Goal: Task Accomplishment & Management: Use online tool/utility

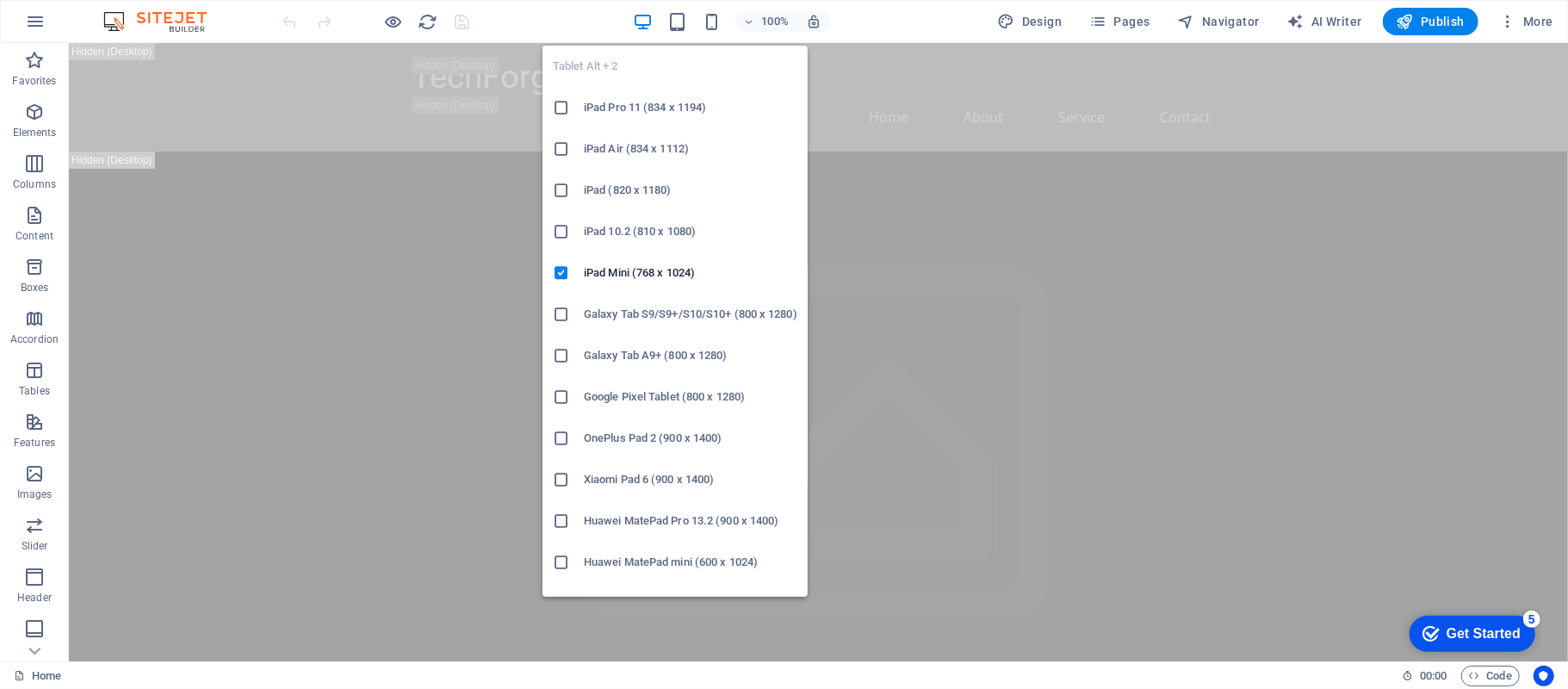
drag, startPoint x: 676, startPoint y: 21, endPoint x: 682, endPoint y: 132, distance: 111.2
click at [677, 21] on icon "button" at bounding box center [677, 22] width 20 height 20
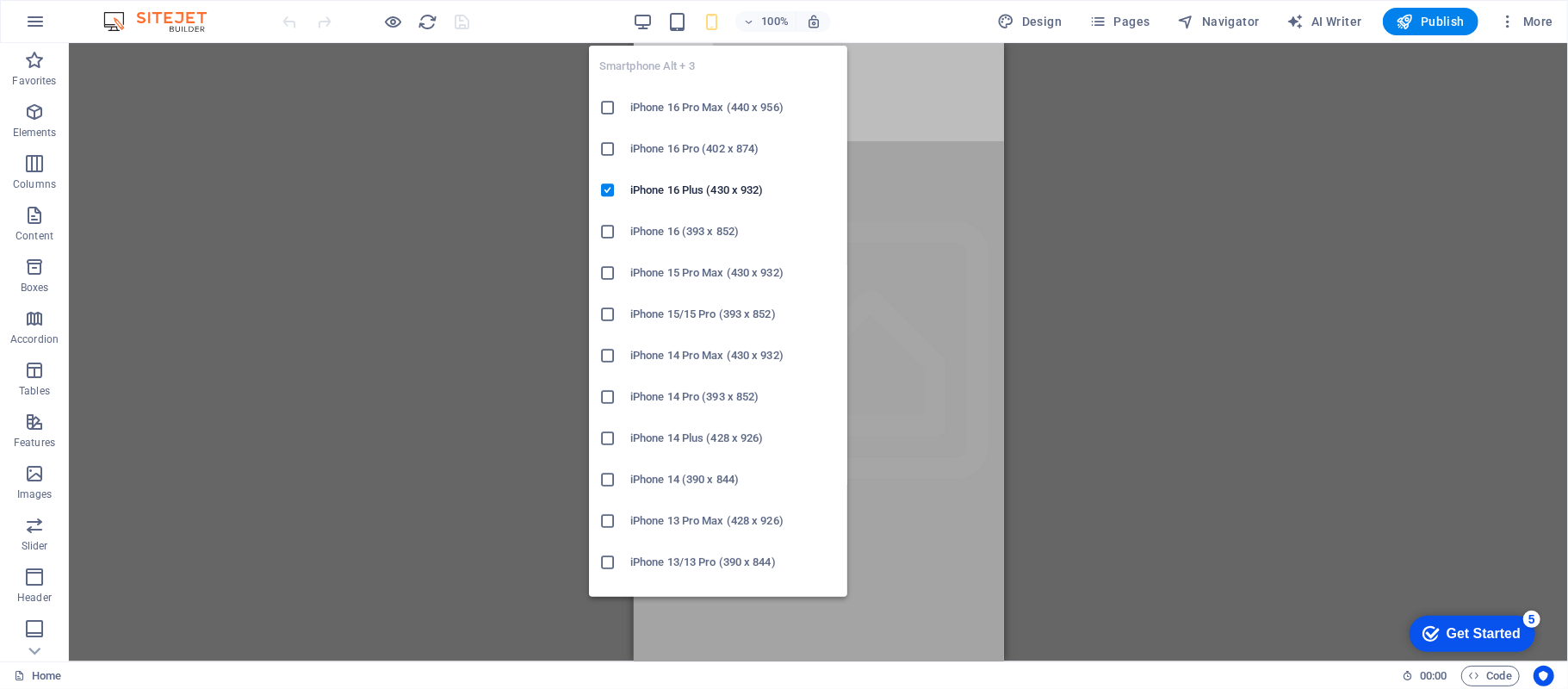
click at [1178, 232] on div "Drag here to replace the existing content. Press “Ctrl” if you want to create a…" at bounding box center [819, 352] width 1499 height 618
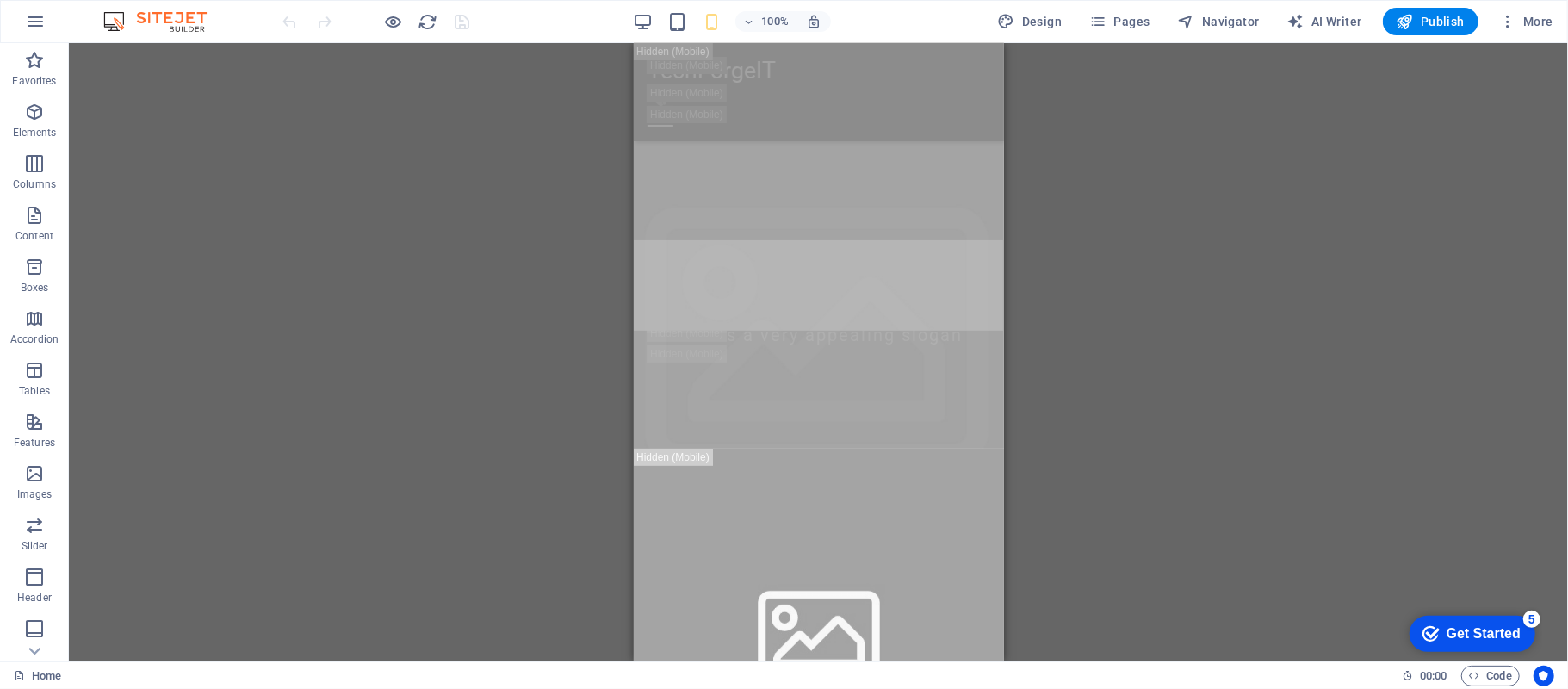
scroll to position [689, 0]
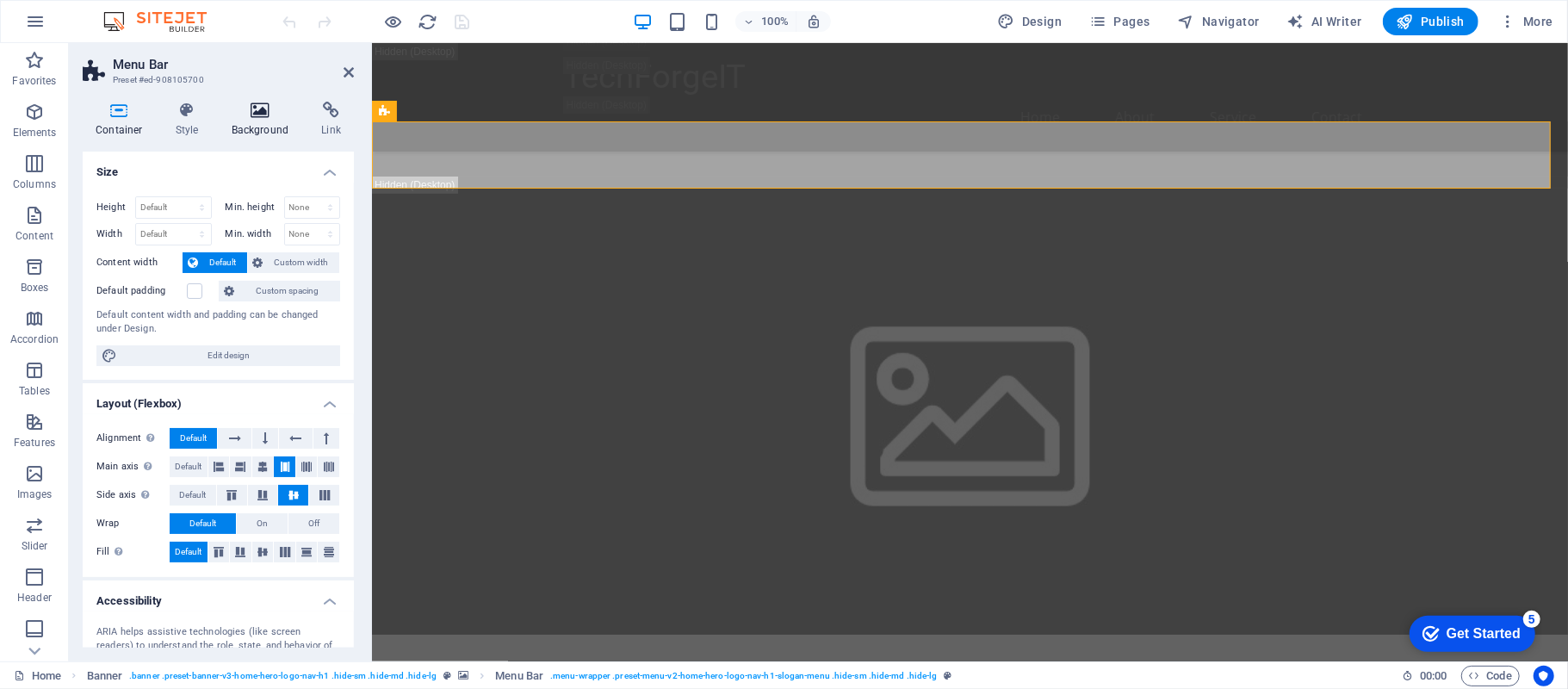
click at [281, 112] on icon at bounding box center [260, 109] width 83 height 17
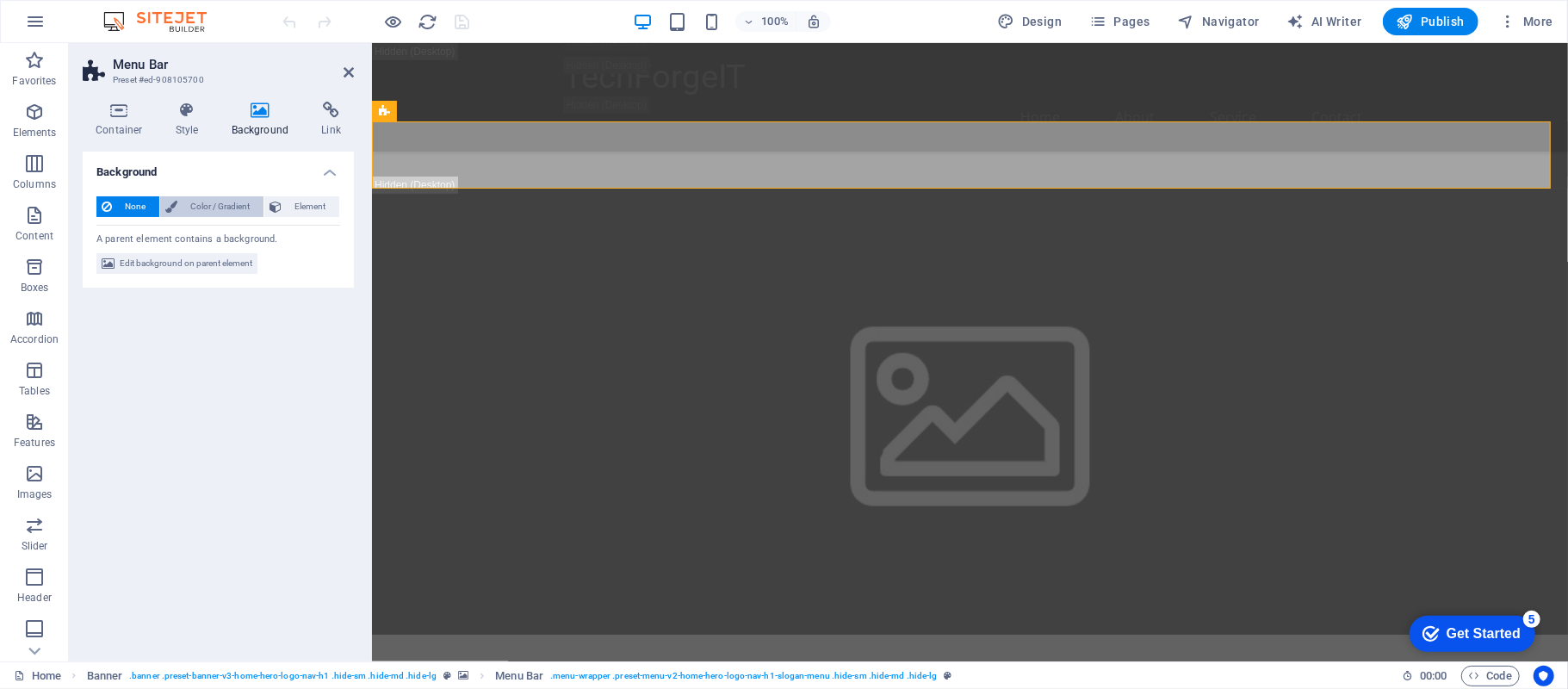
click at [222, 205] on span "Color / Gradient" at bounding box center [220, 206] width 75 height 20
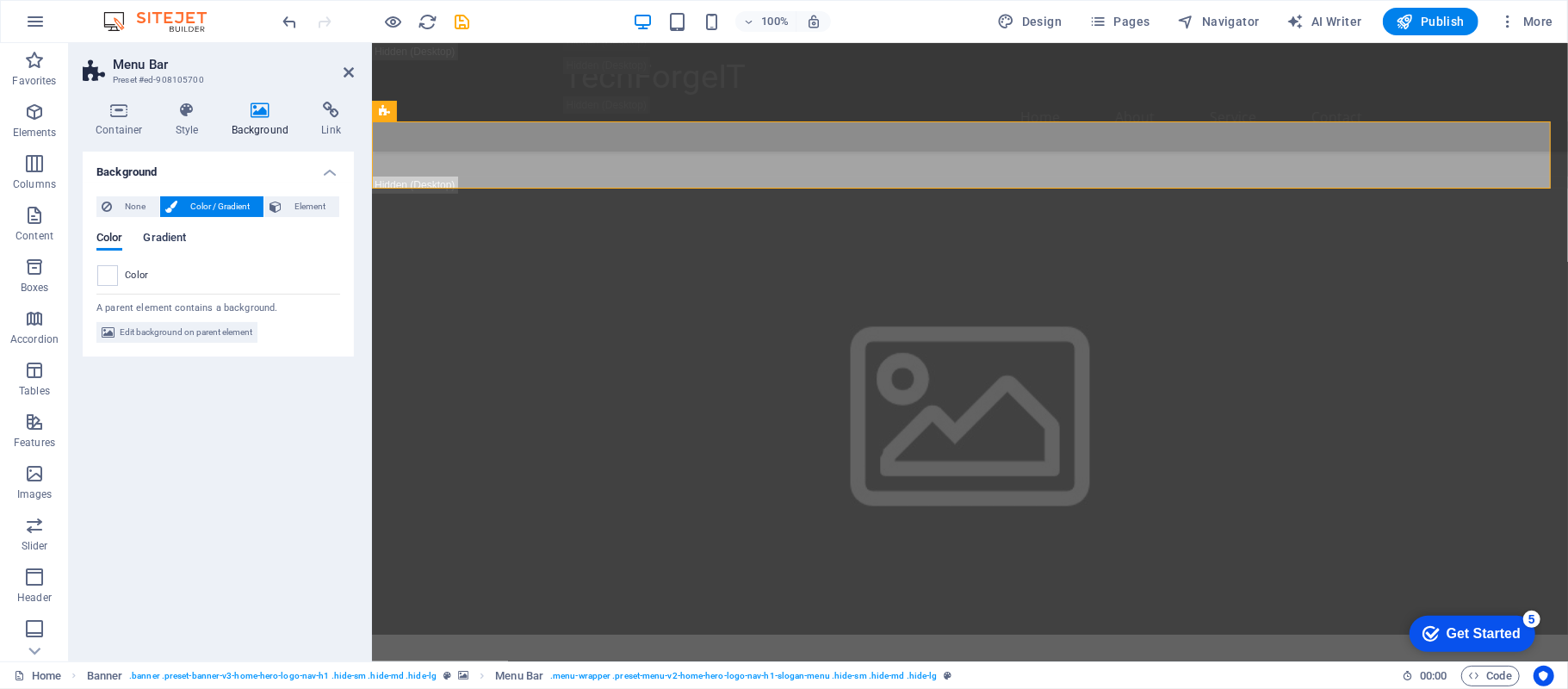
click at [170, 240] on span "Gradient" at bounding box center [164, 239] width 43 height 24
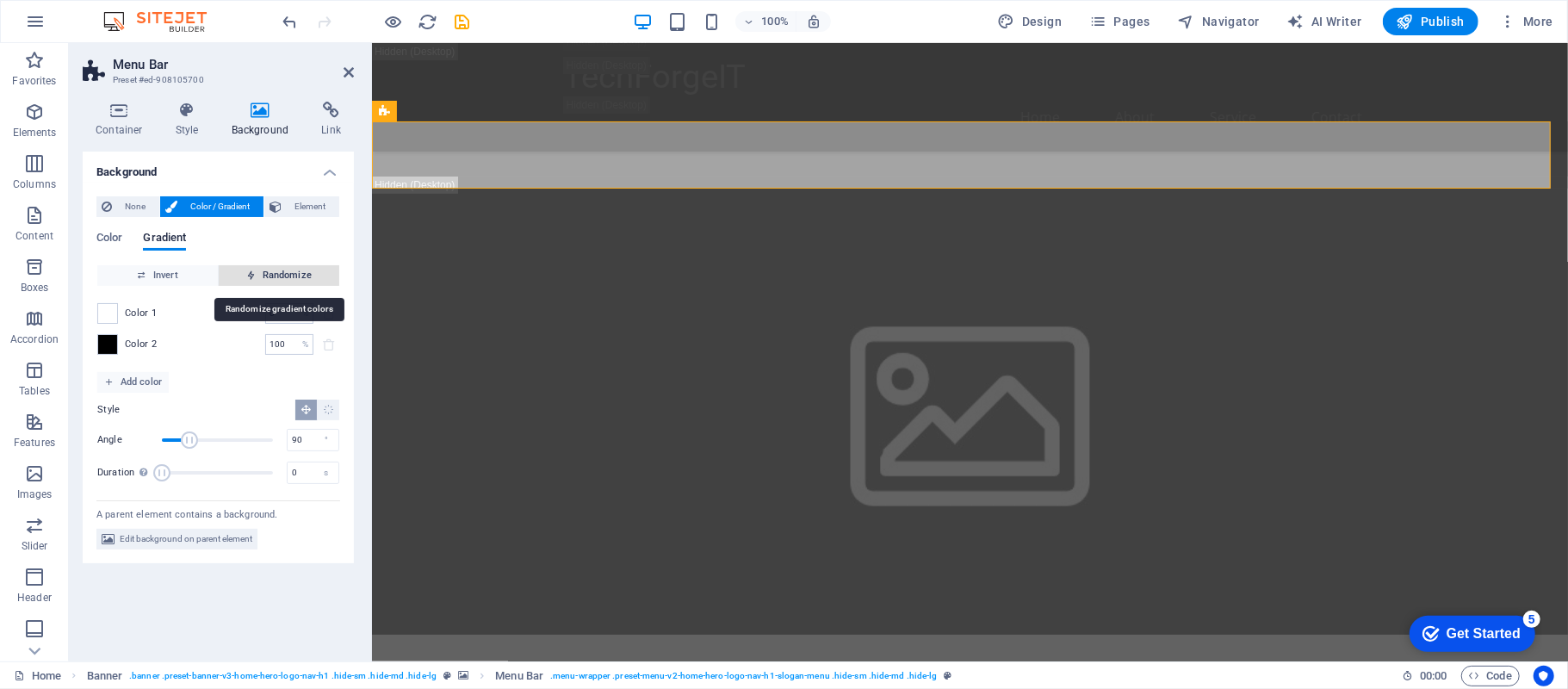
click at [287, 265] on span "Randomize" at bounding box center [279, 275] width 107 height 20
type input "71"
click at [297, 273] on span "Randomize" at bounding box center [279, 275] width 107 height 20
type input "22"
type input "6"
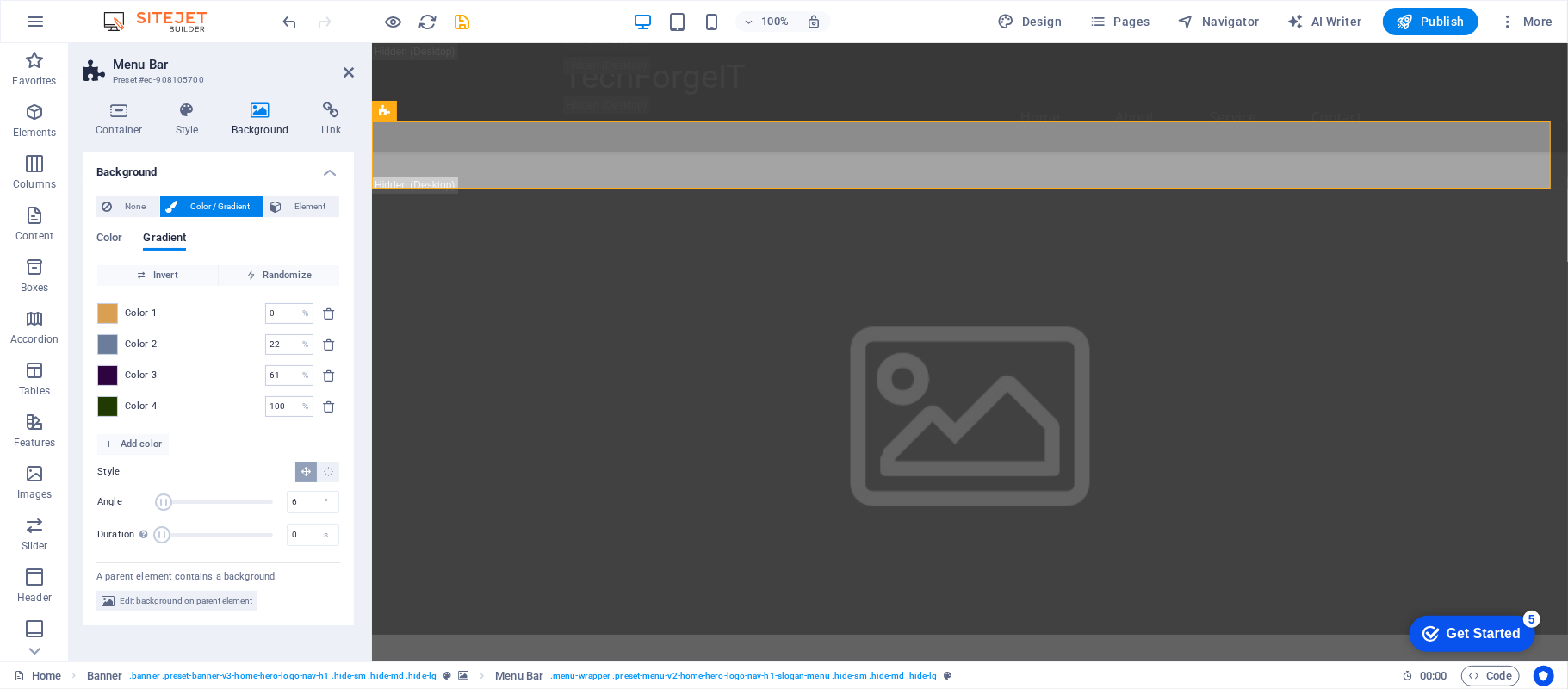
click at [329, 173] on h4 "Background" at bounding box center [218, 167] width 271 height 31
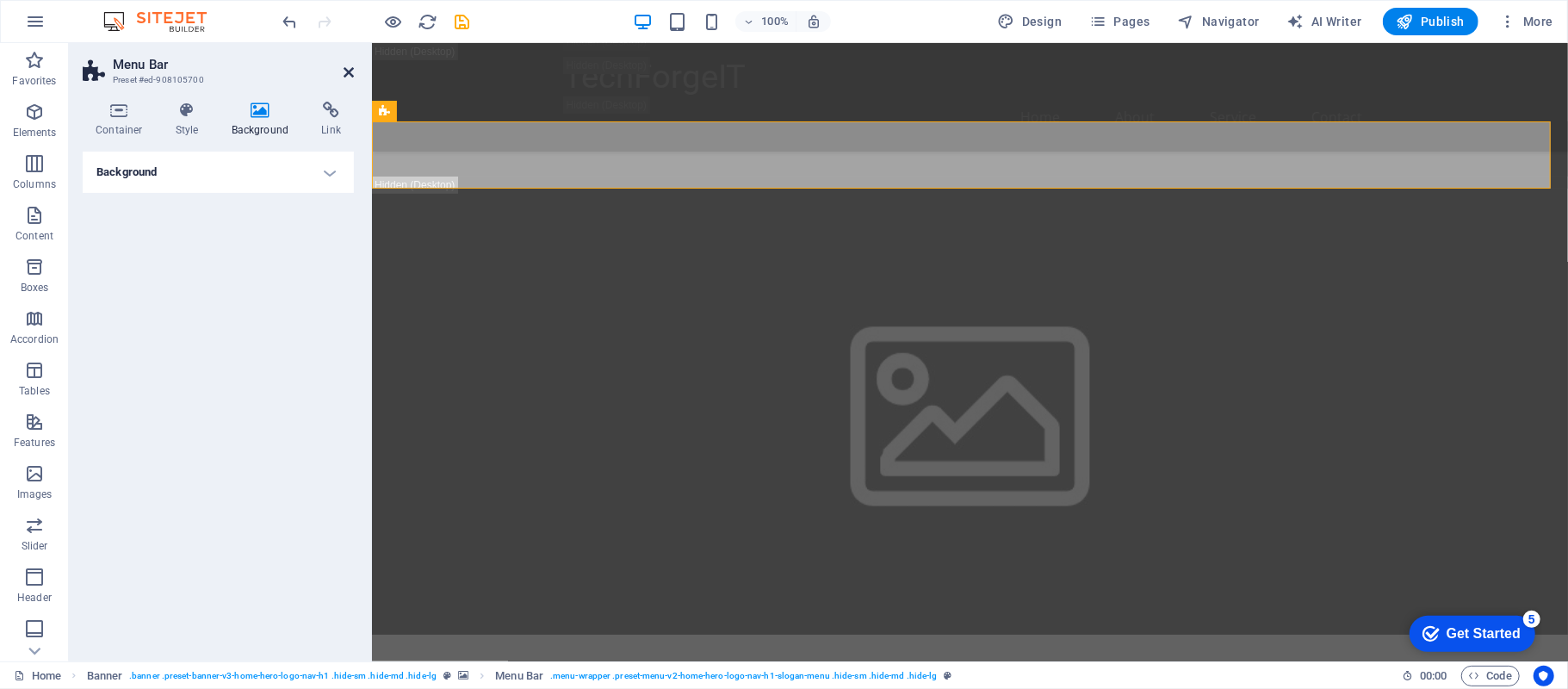
click at [344, 71] on icon at bounding box center [349, 73] width 11 height 14
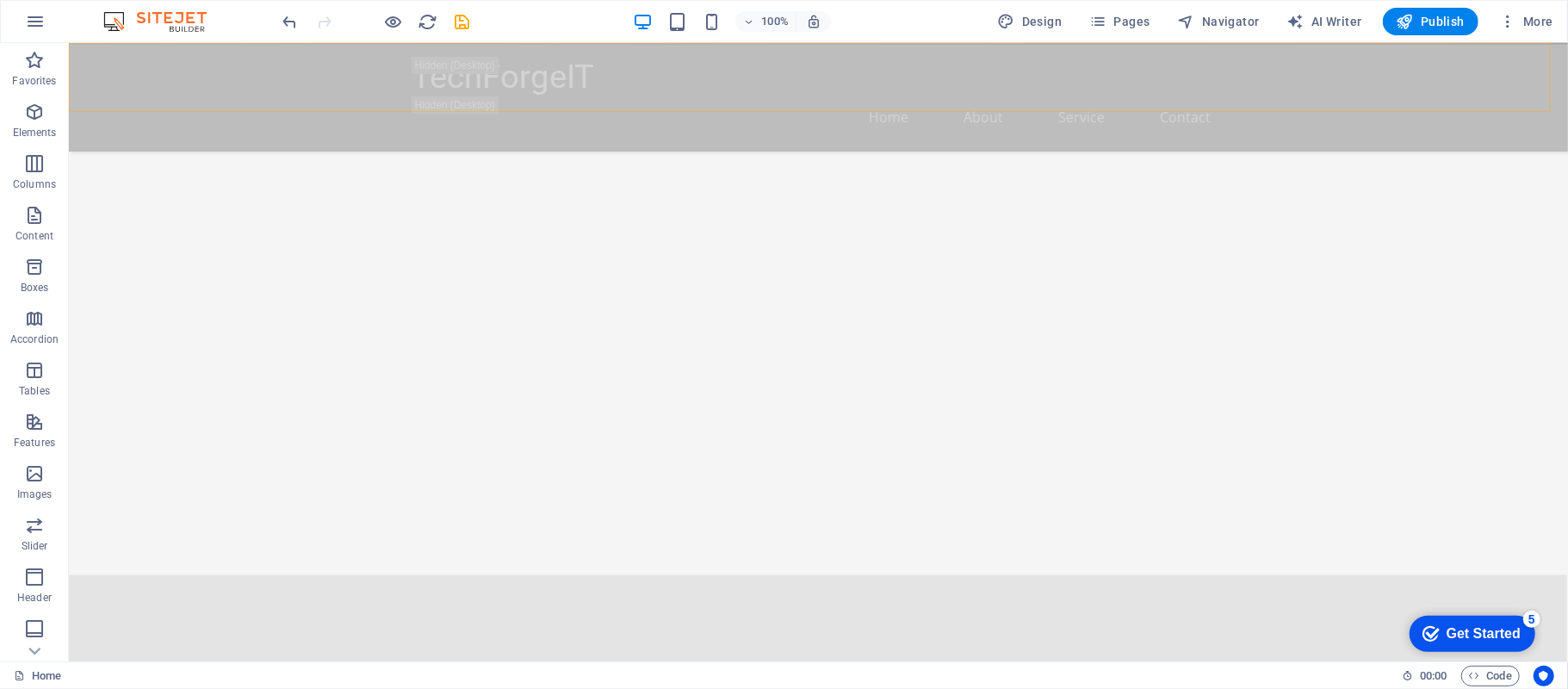
scroll to position [2066, 0]
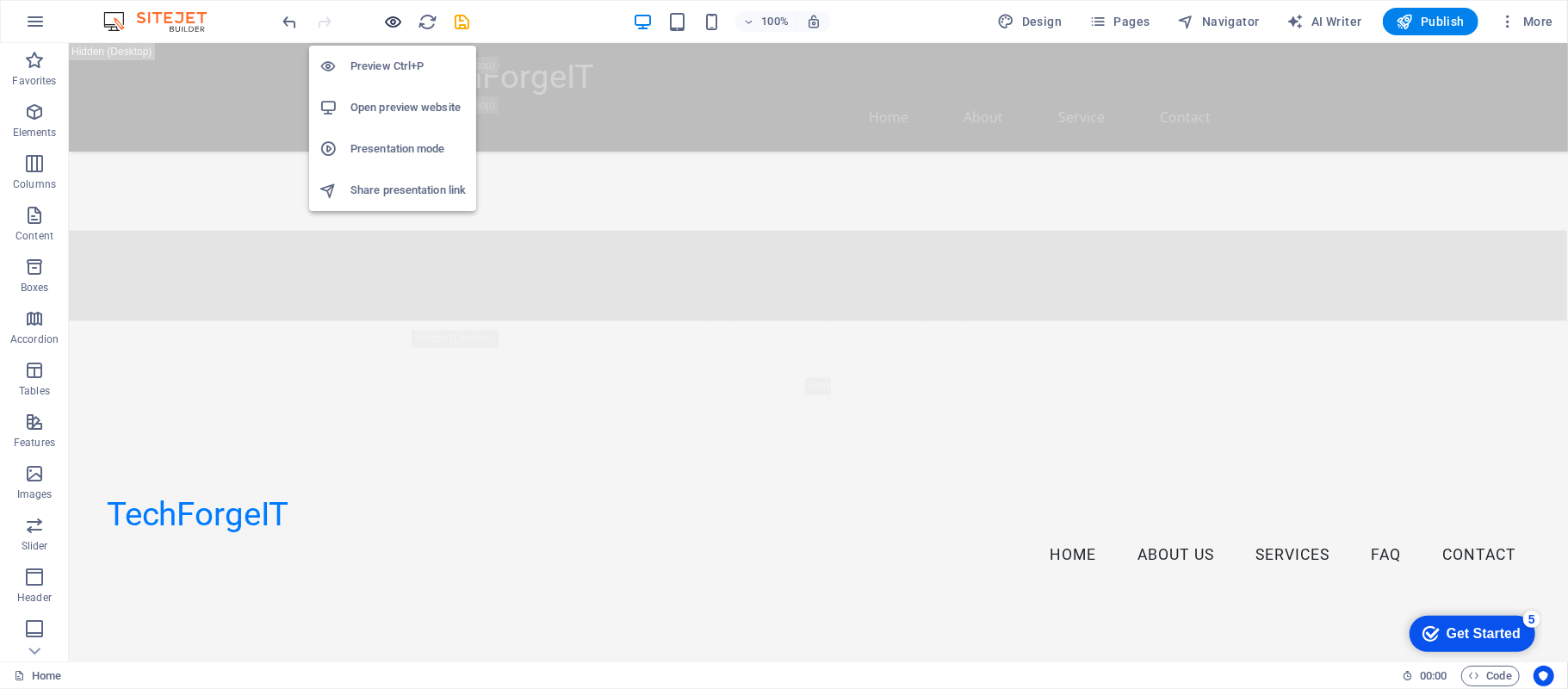
click at [0, 0] on icon "button" at bounding box center [0, 0] width 0 height 0
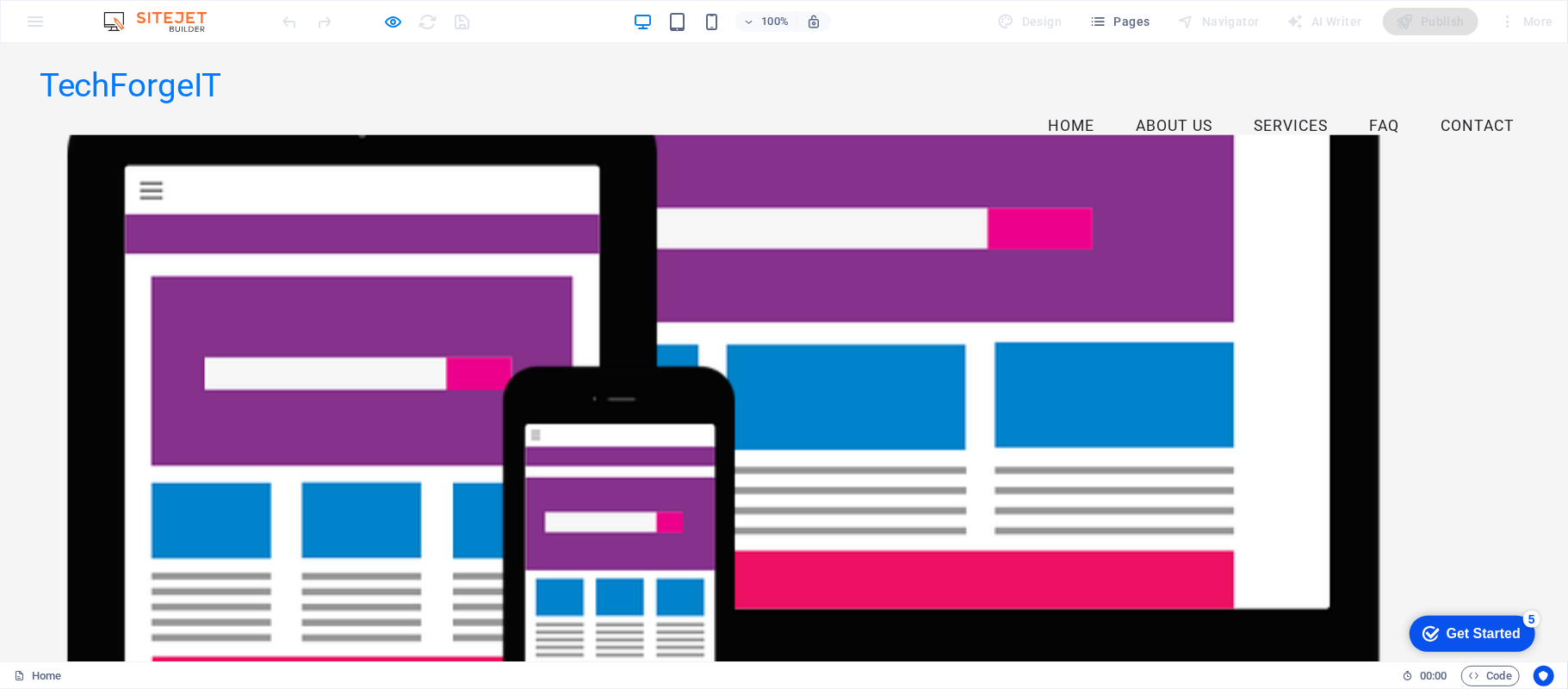
scroll to position [459, 0]
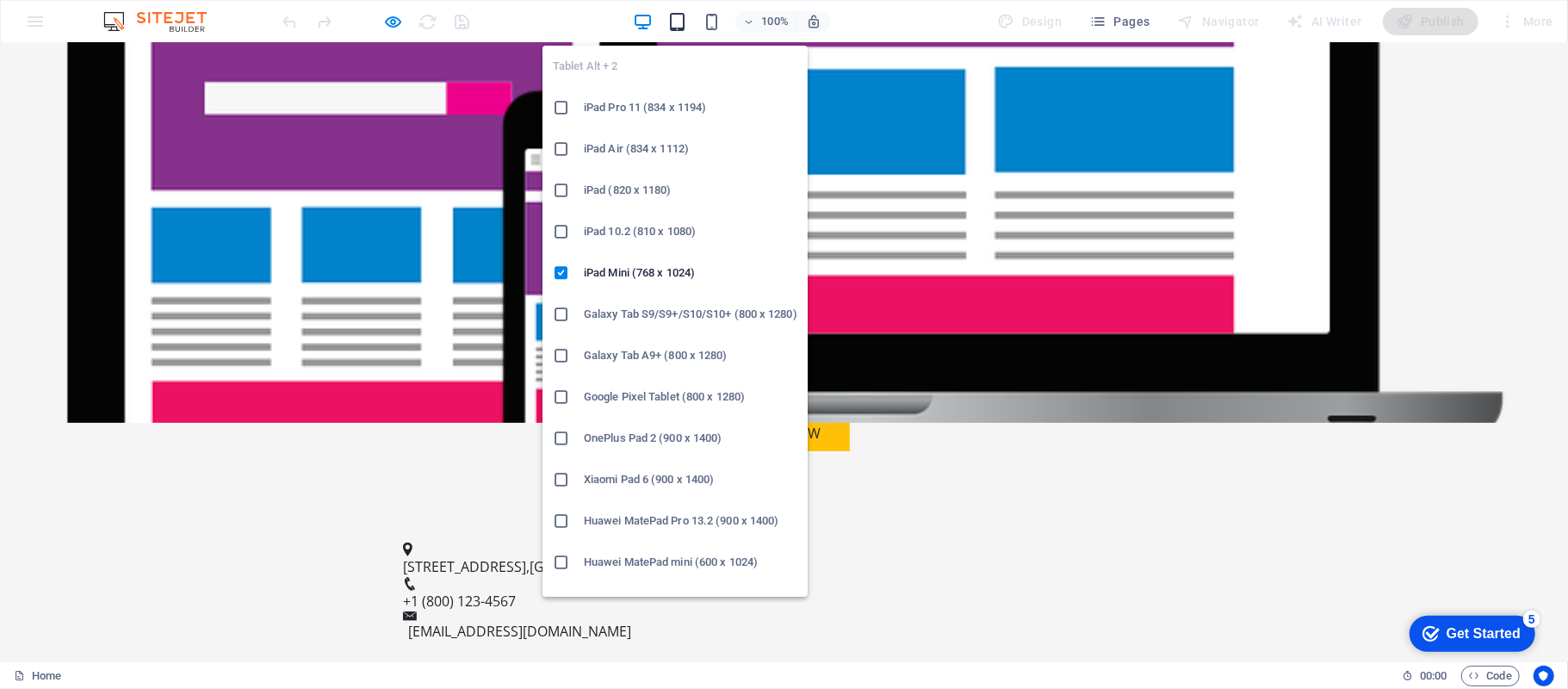
click at [680, 22] on icon "button" at bounding box center [677, 22] width 20 height 20
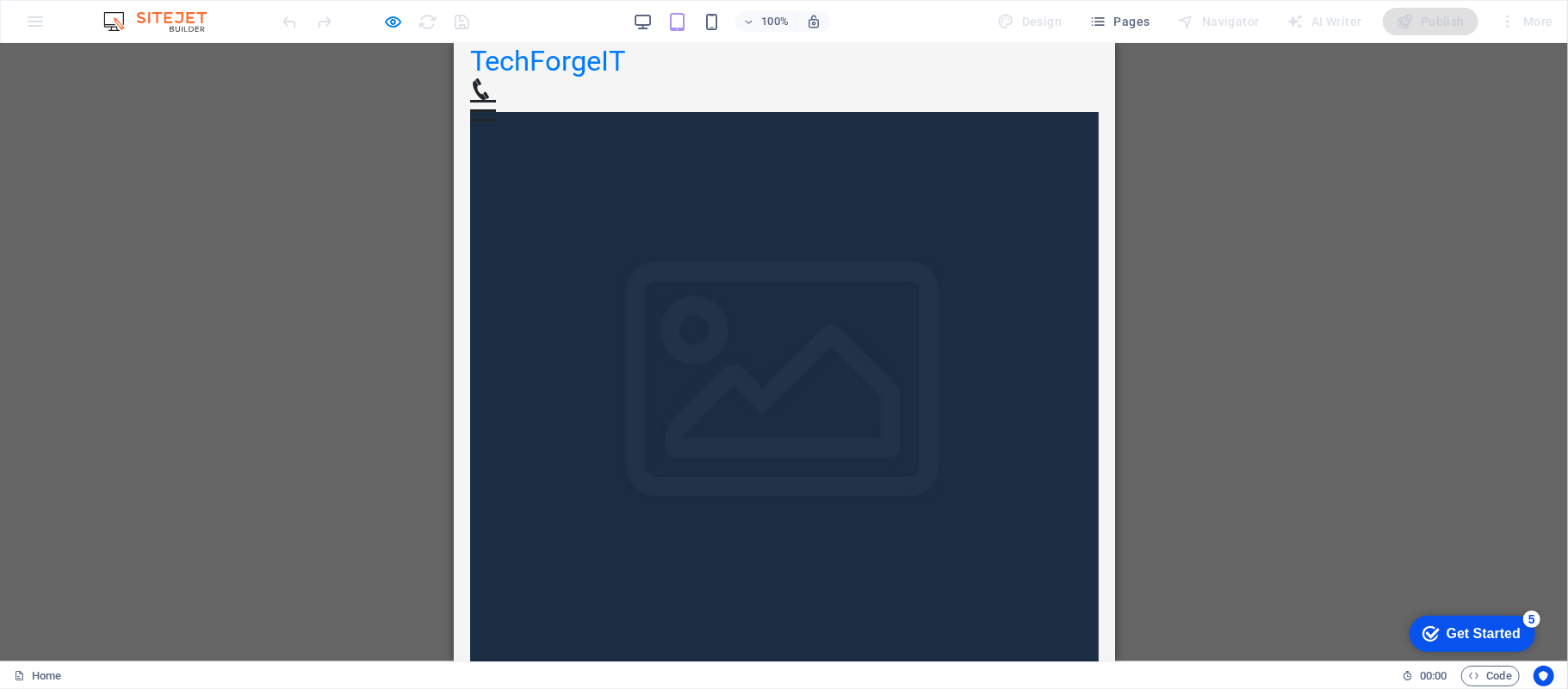
scroll to position [0, 0]
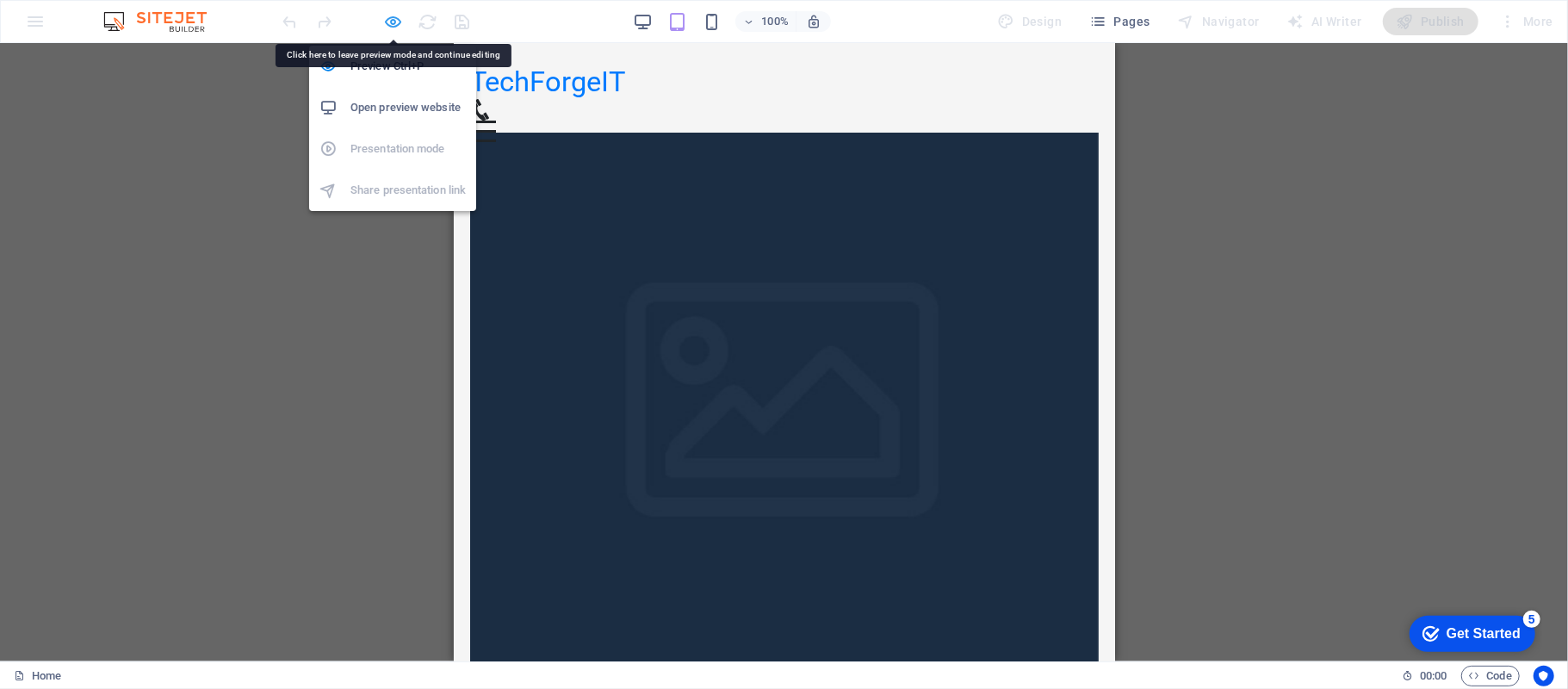
drag, startPoint x: 398, startPoint y: 18, endPoint x: 64, endPoint y: 68, distance: 337.7
click at [0, 0] on icon "button" at bounding box center [0, 0] width 0 height 0
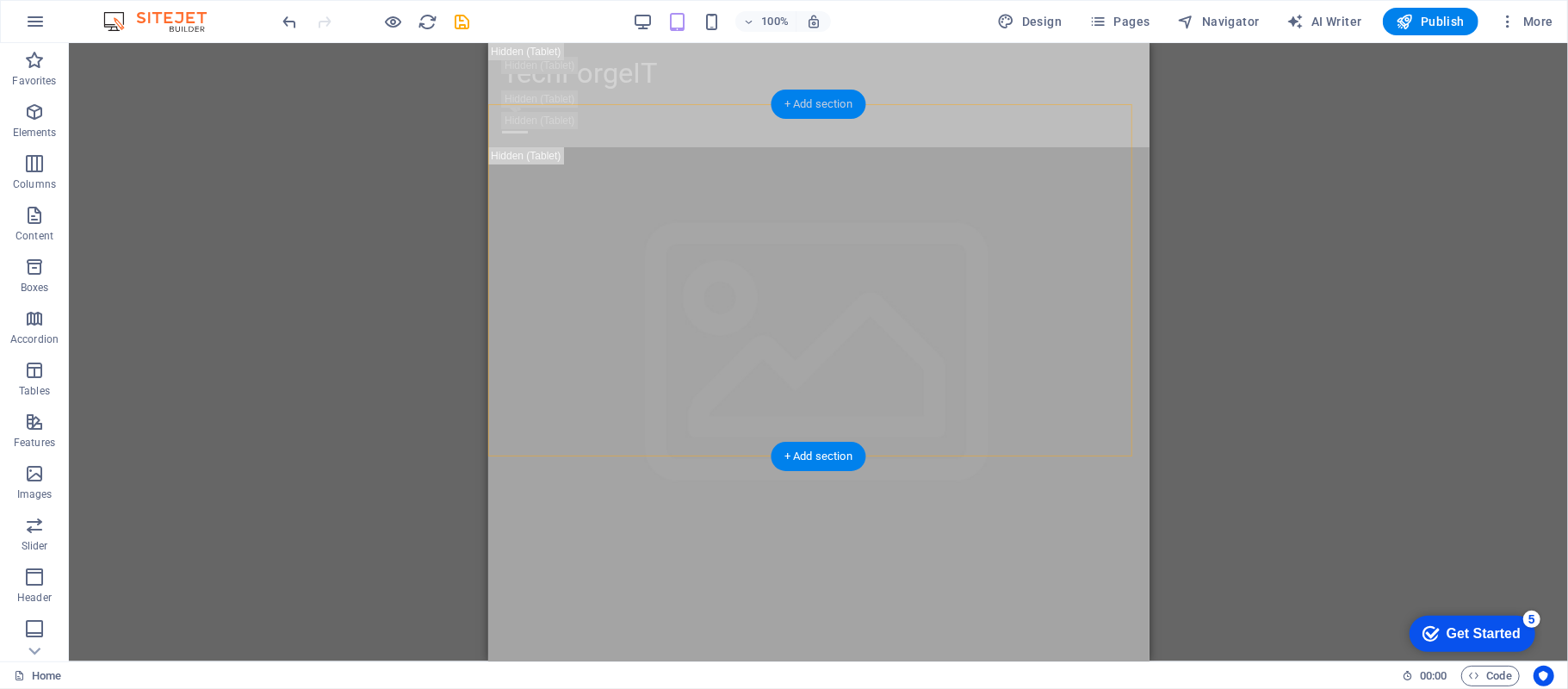
click at [813, 104] on div "+ Add section" at bounding box center [819, 104] width 96 height 29
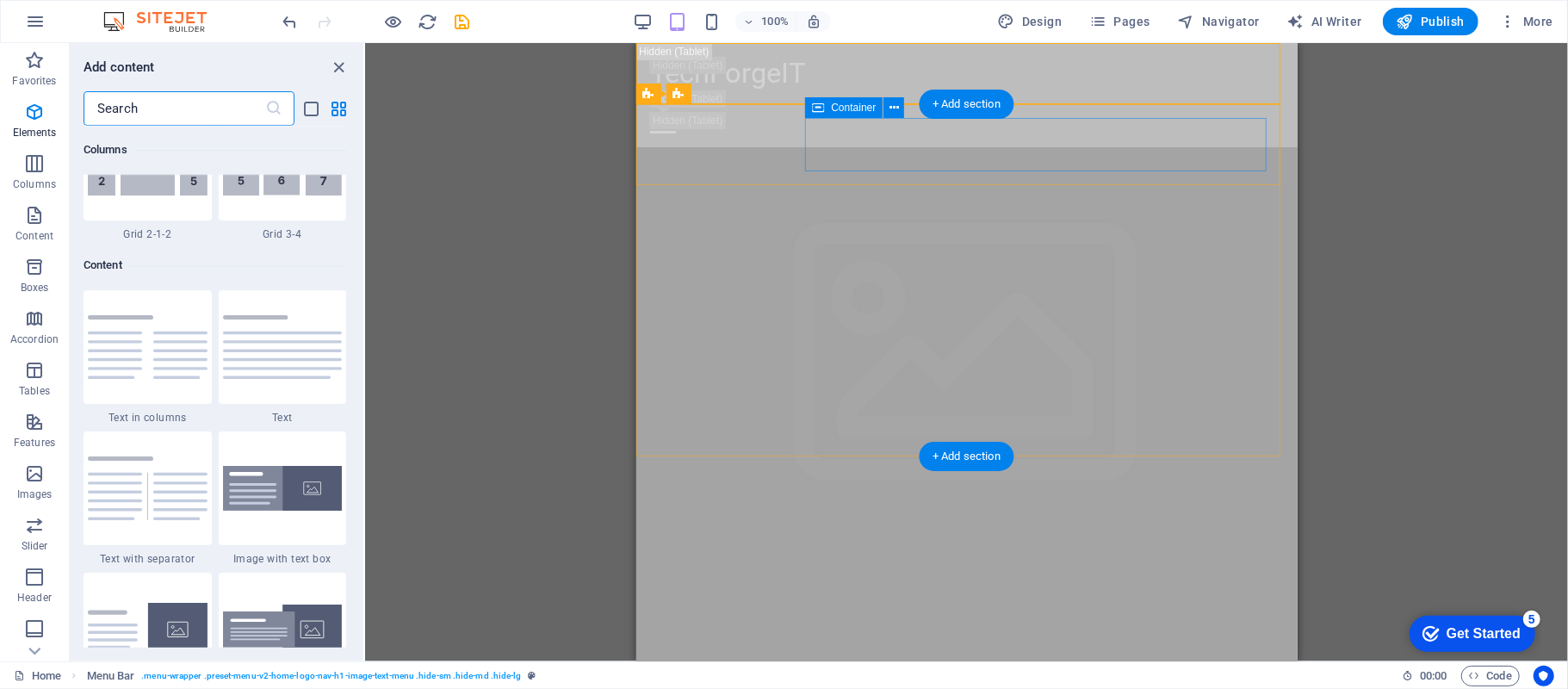
scroll to position [3012, 0]
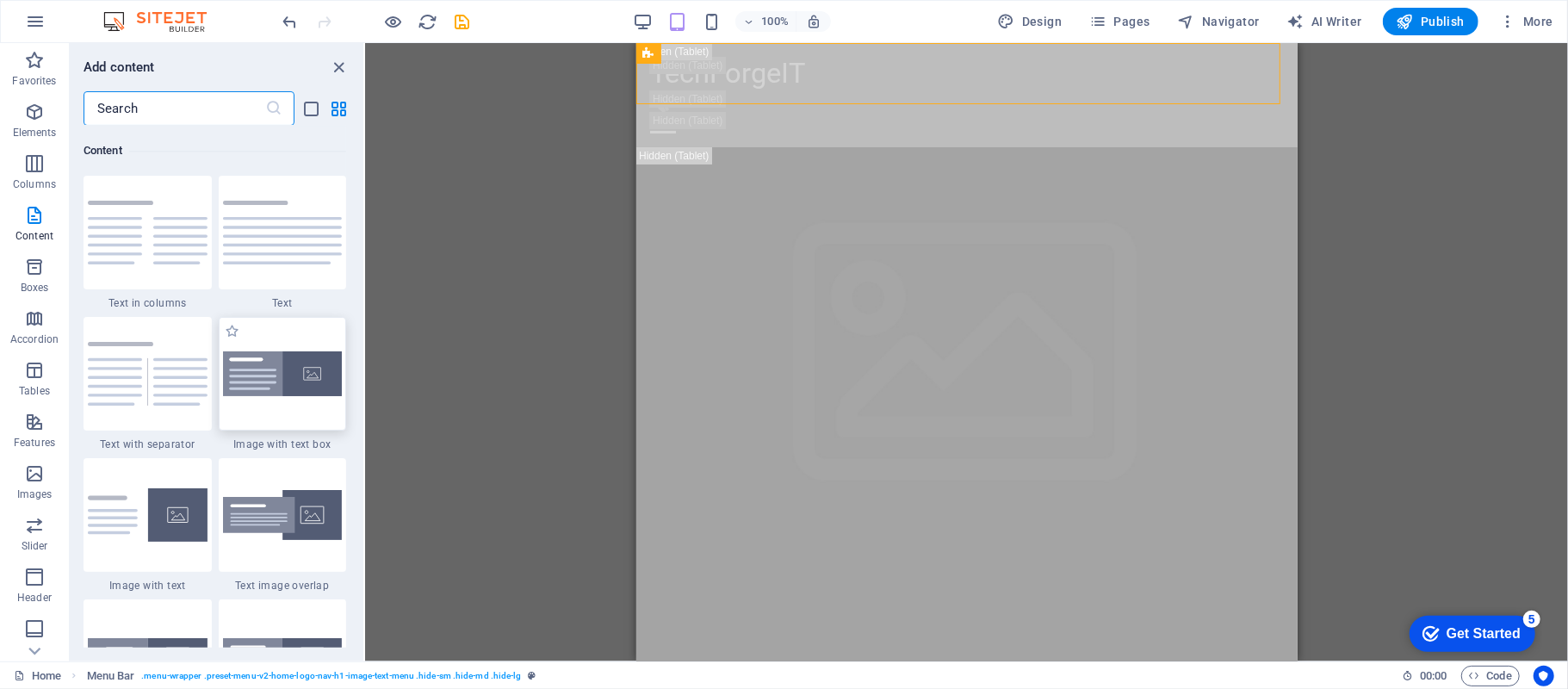
click at [297, 385] on img at bounding box center [282, 374] width 120 height 45
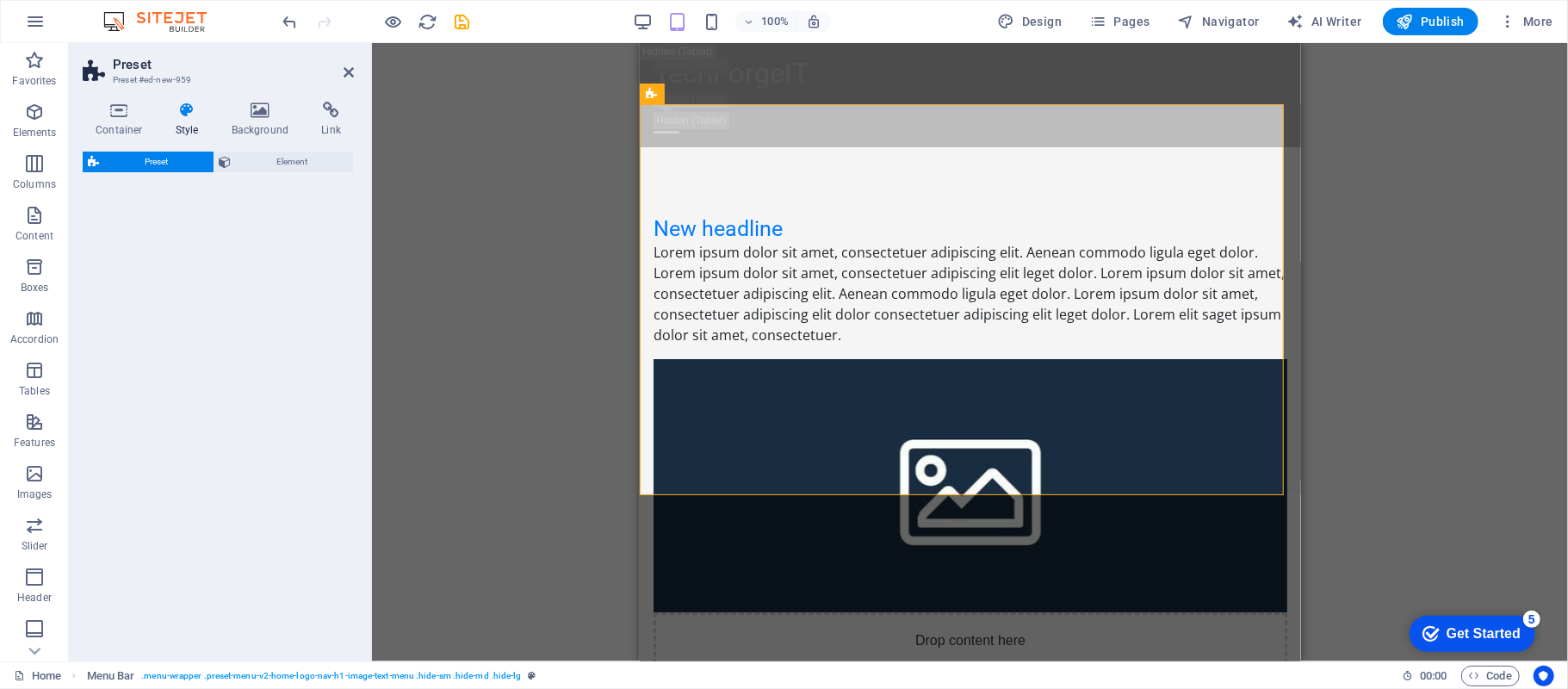
select select "rem"
select select "px"
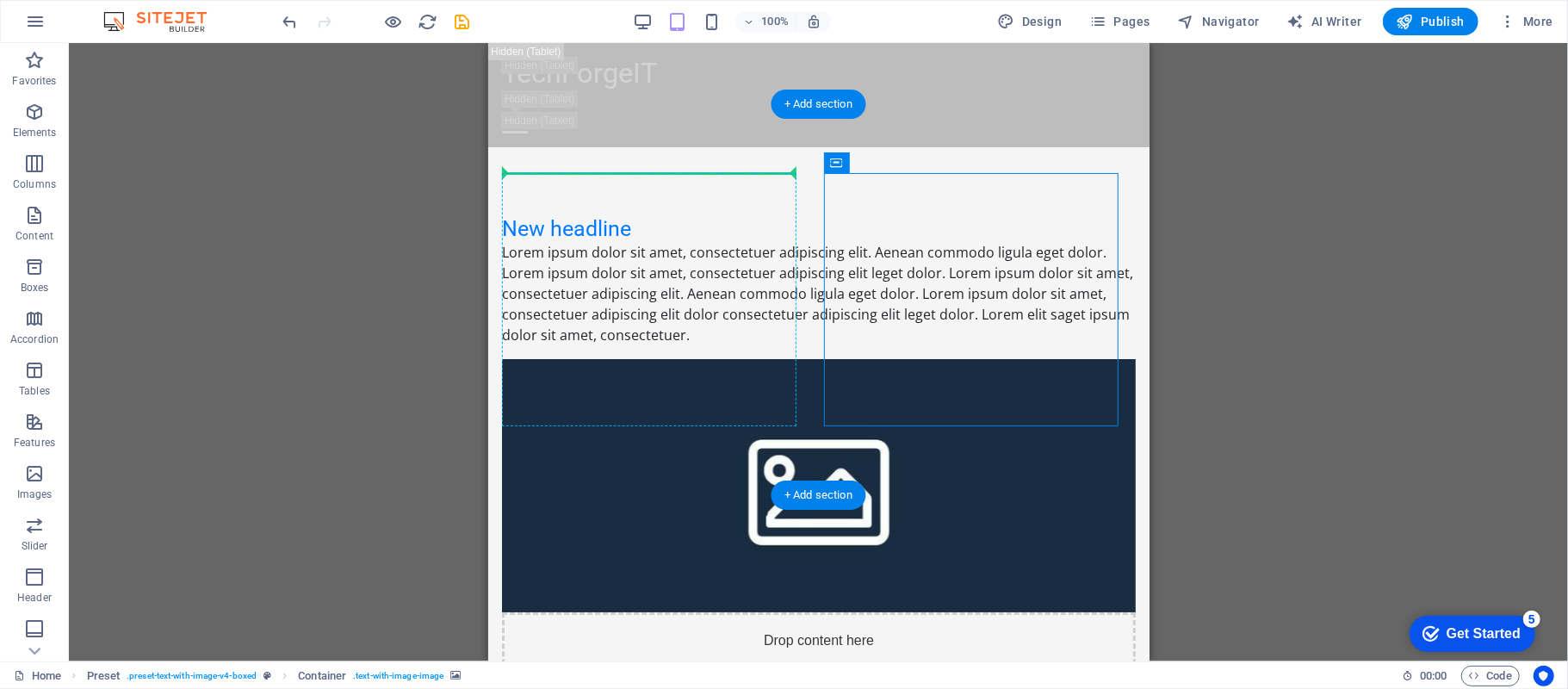
drag, startPoint x: 1514, startPoint y: 204, endPoint x: 640, endPoint y: 176, distance: 874.4
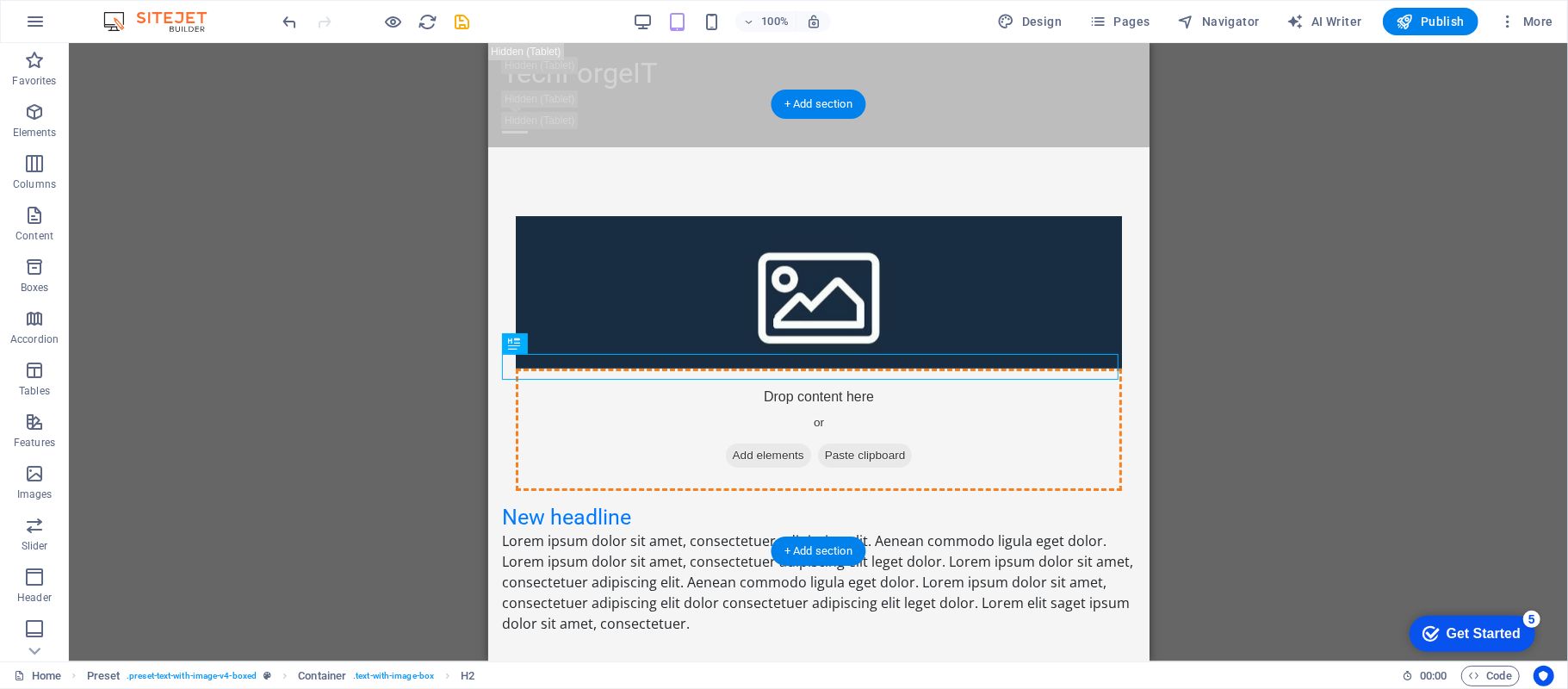
drag, startPoint x: 1008, startPoint y: 381, endPoint x: 712, endPoint y: 186, distance: 354.5
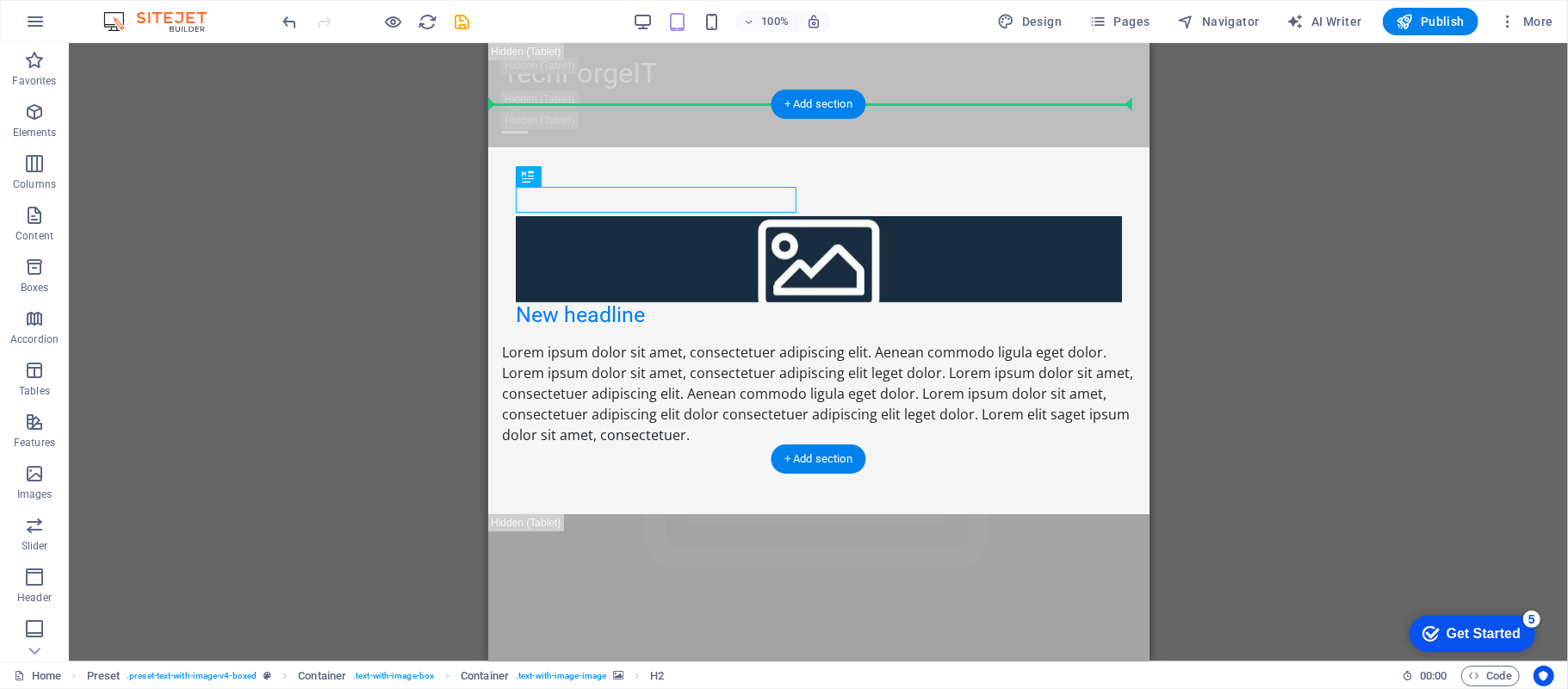
drag, startPoint x: 1094, startPoint y: 218, endPoint x: 932, endPoint y: 297, distance: 180.2
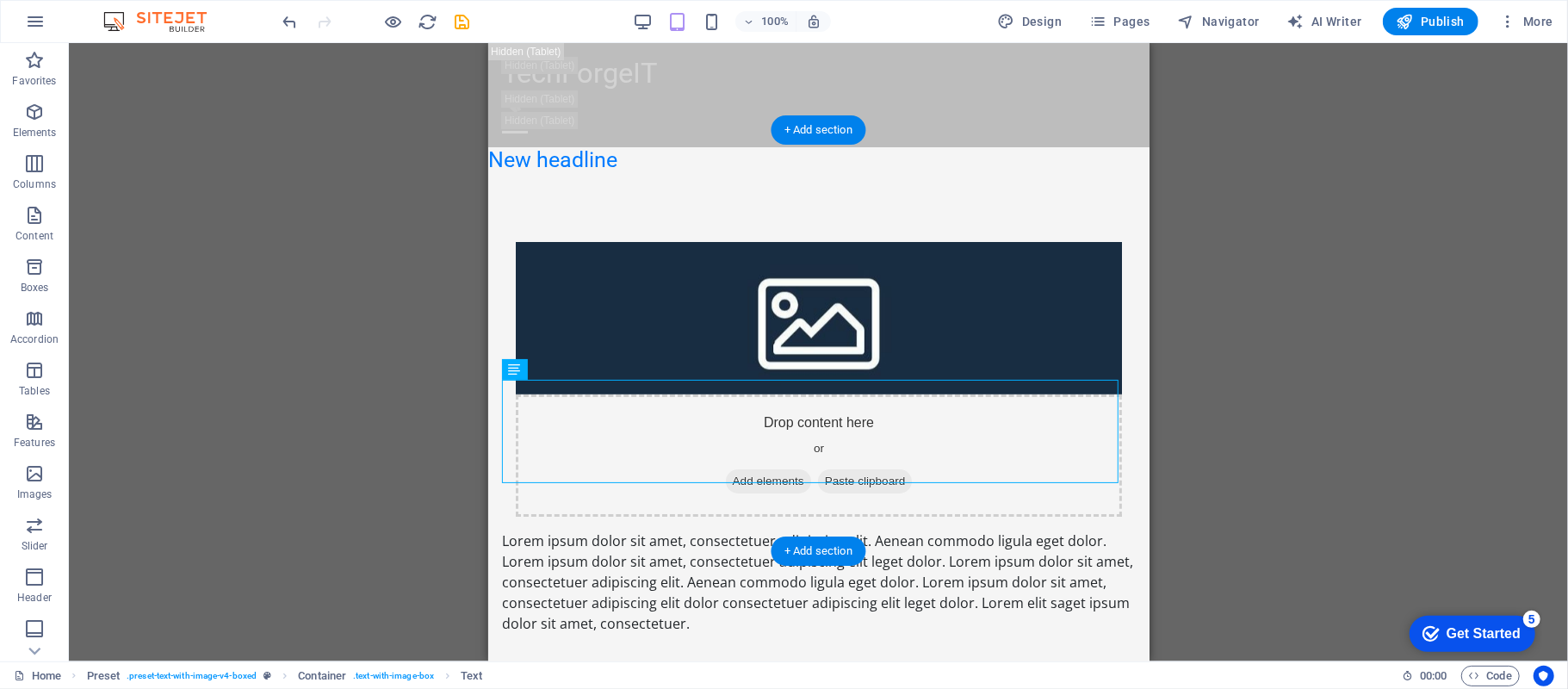
drag, startPoint x: 1023, startPoint y: 412, endPoint x: 548, endPoint y: 388, distance: 475.6
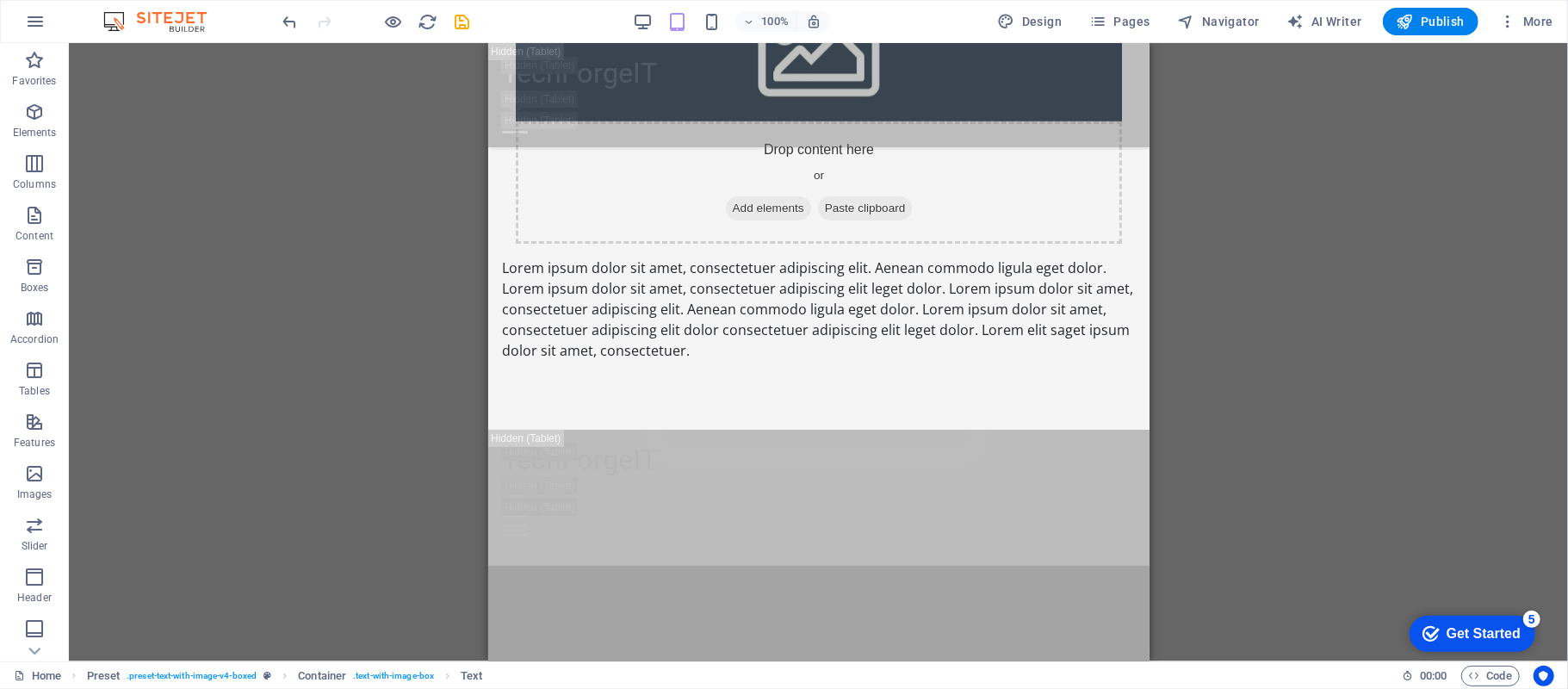
scroll to position [489, 0]
